Goal: Obtain resource: Download file/media

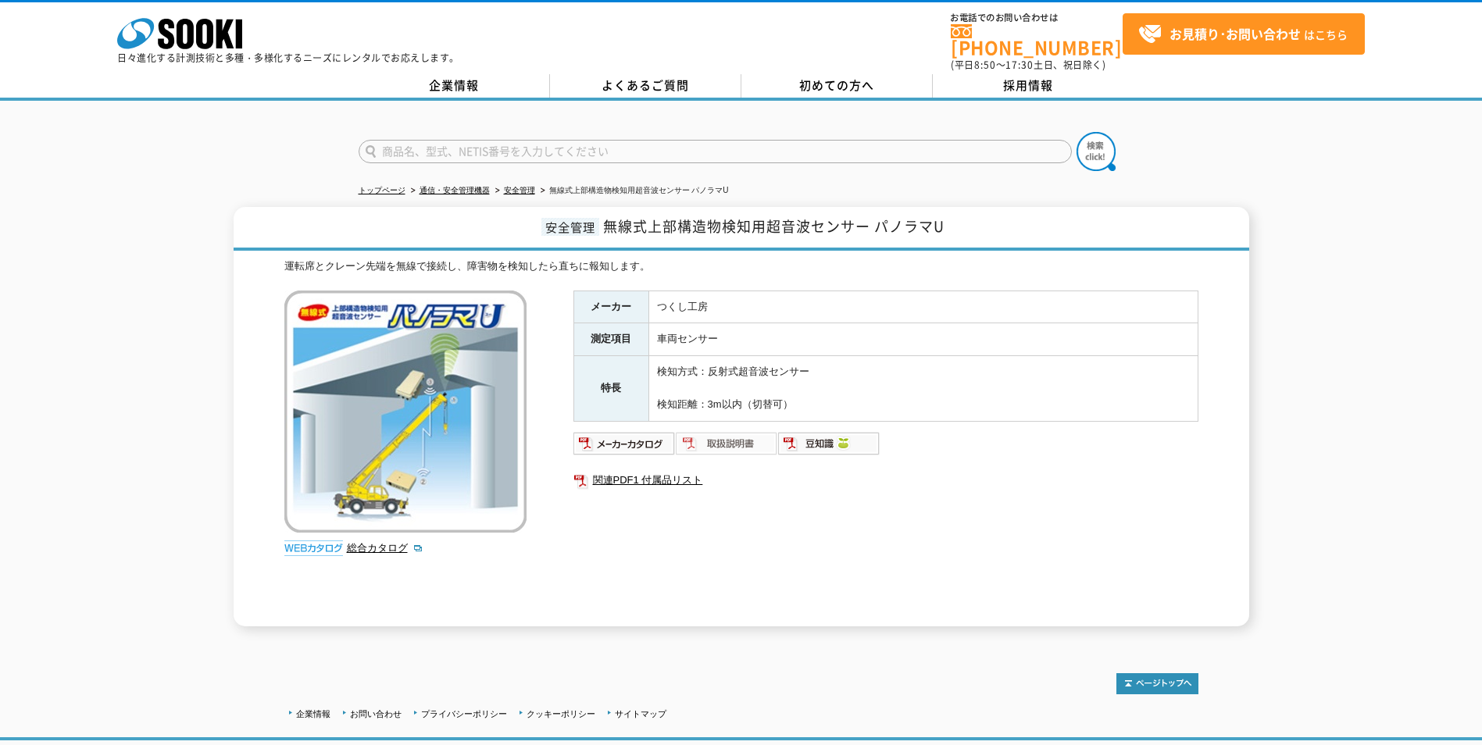
click at [715, 435] on img at bounding box center [727, 443] width 102 height 25
click at [827, 434] on img at bounding box center [829, 443] width 102 height 25
click at [631, 439] on img at bounding box center [625, 443] width 102 height 25
click at [619, 476] on link "関連PDF1 付属品リスト" at bounding box center [886, 480] width 625 height 20
